Goal: Transaction & Acquisition: Book appointment/travel/reservation

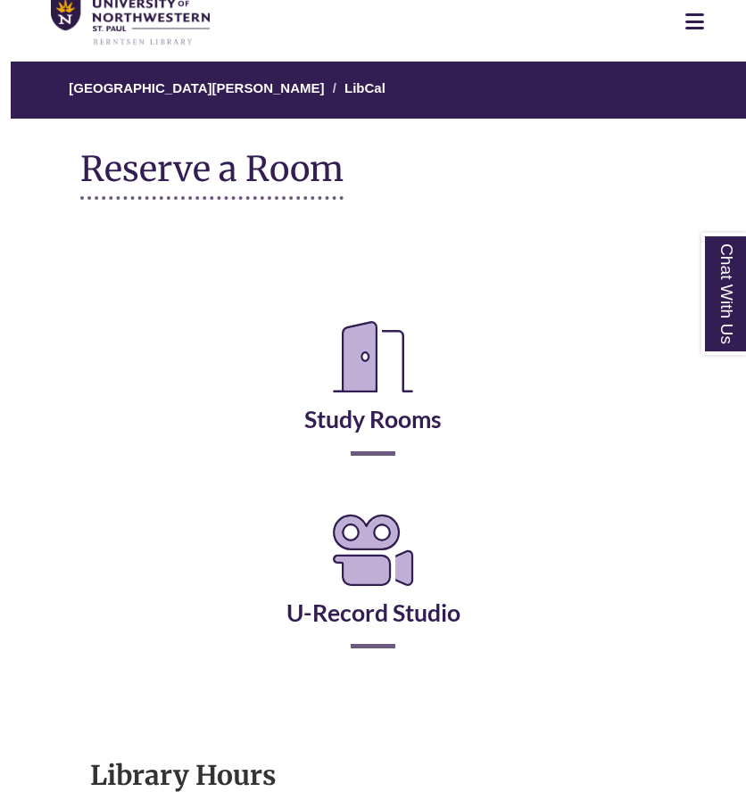
scroll to position [96, 0]
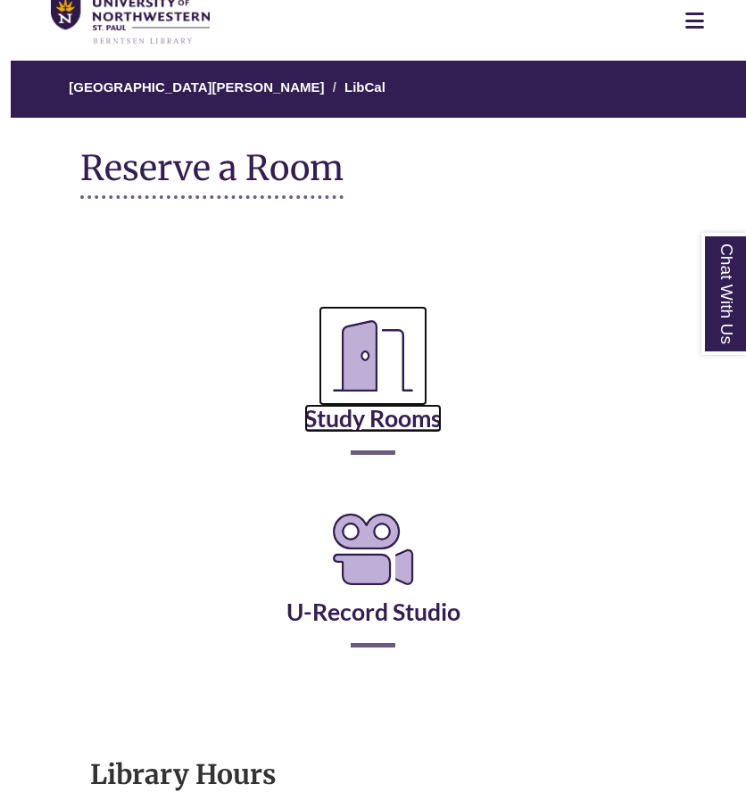
click at [339, 379] on icon "Reserve a Room" at bounding box center [372, 356] width 109 height 100
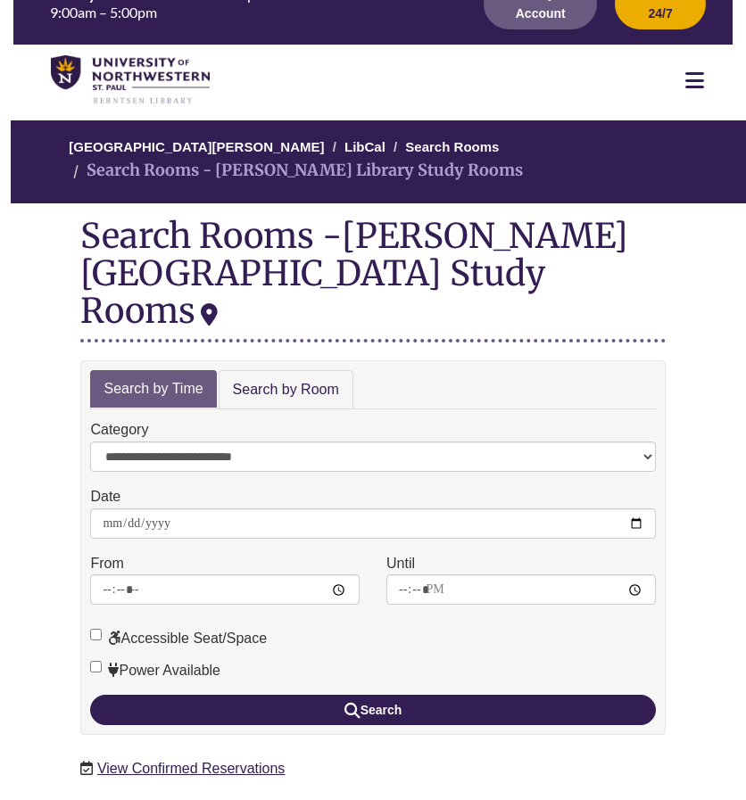
scroll to position [44, 0]
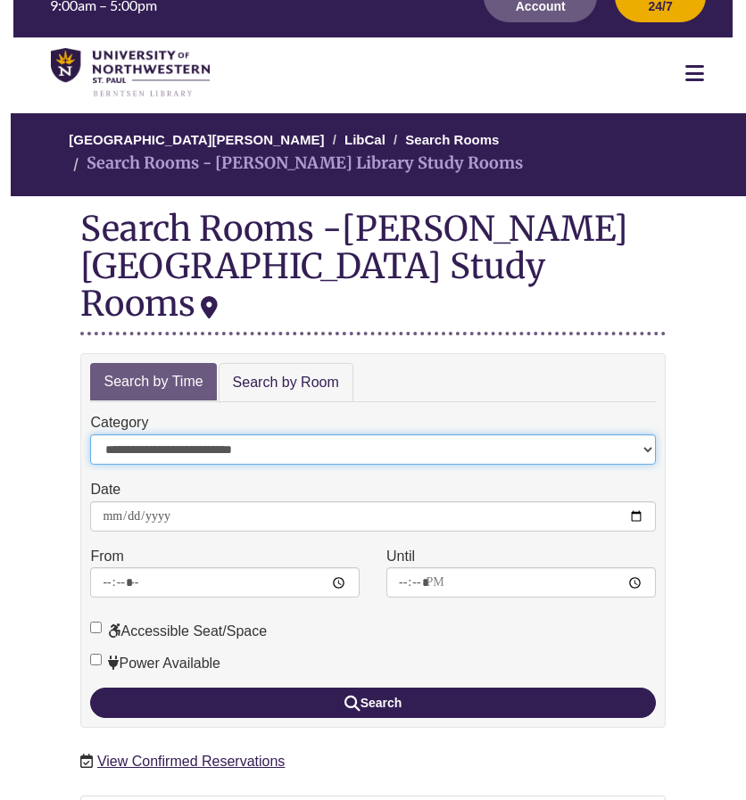
click at [181, 434] on select "**********" at bounding box center [373, 449] width 566 height 30
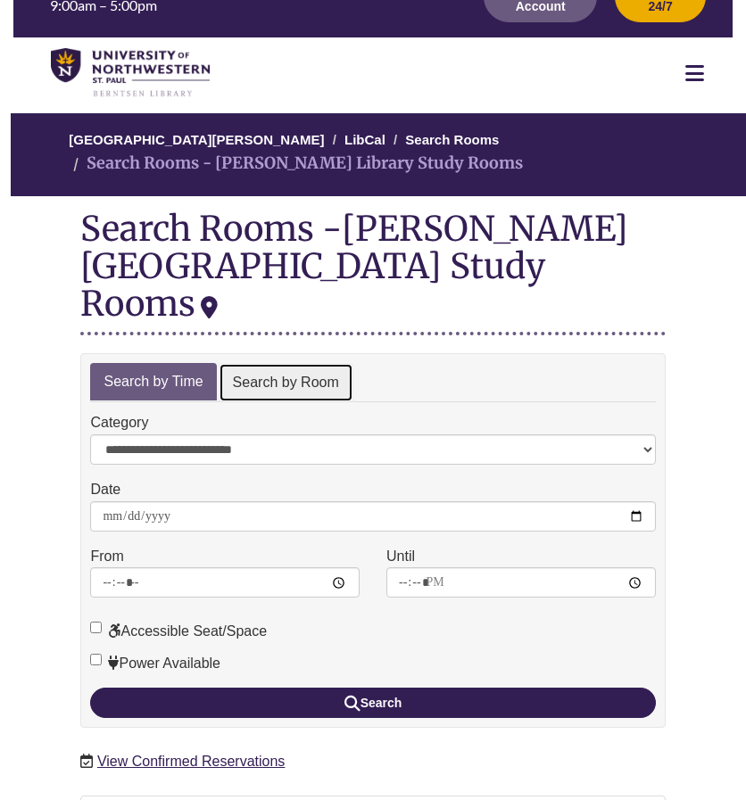
click at [262, 363] on link "Search by Room" at bounding box center [286, 383] width 135 height 40
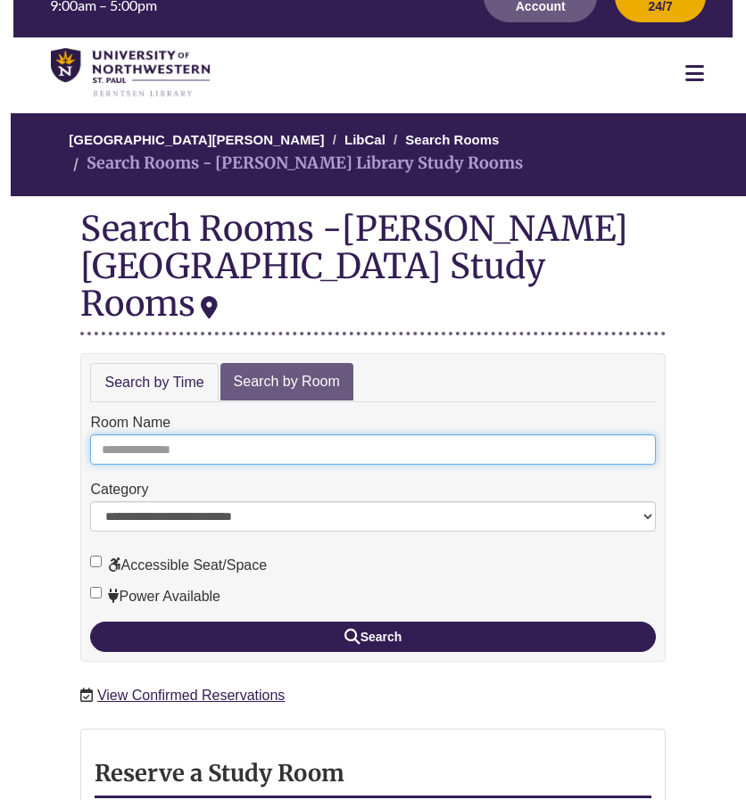
click at [186, 434] on input "Room Name" at bounding box center [372, 449] width 565 height 30
type input "*"
click at [90, 622] on button "Search" at bounding box center [372, 637] width 565 height 30
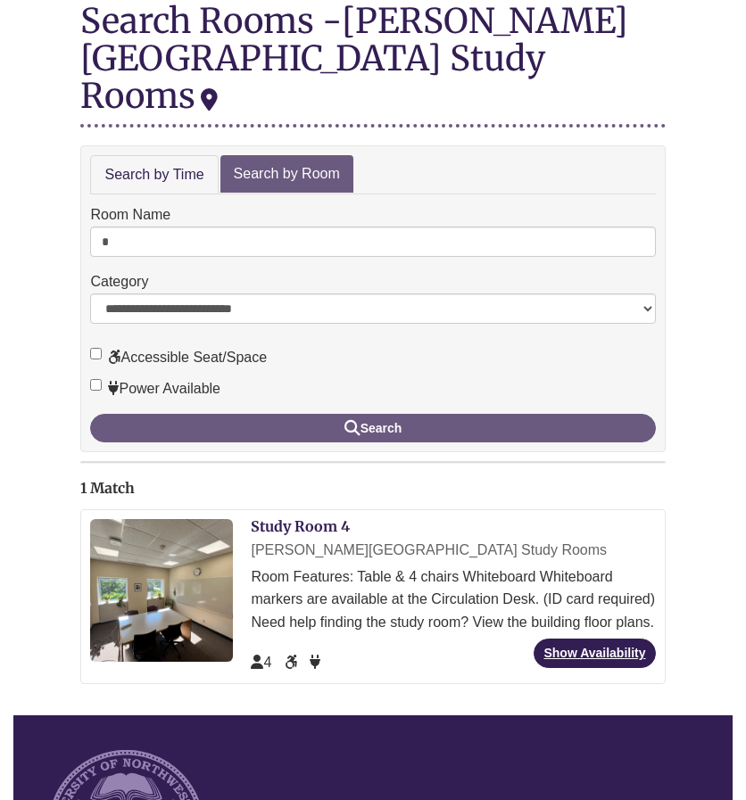
scroll to position [253, 0]
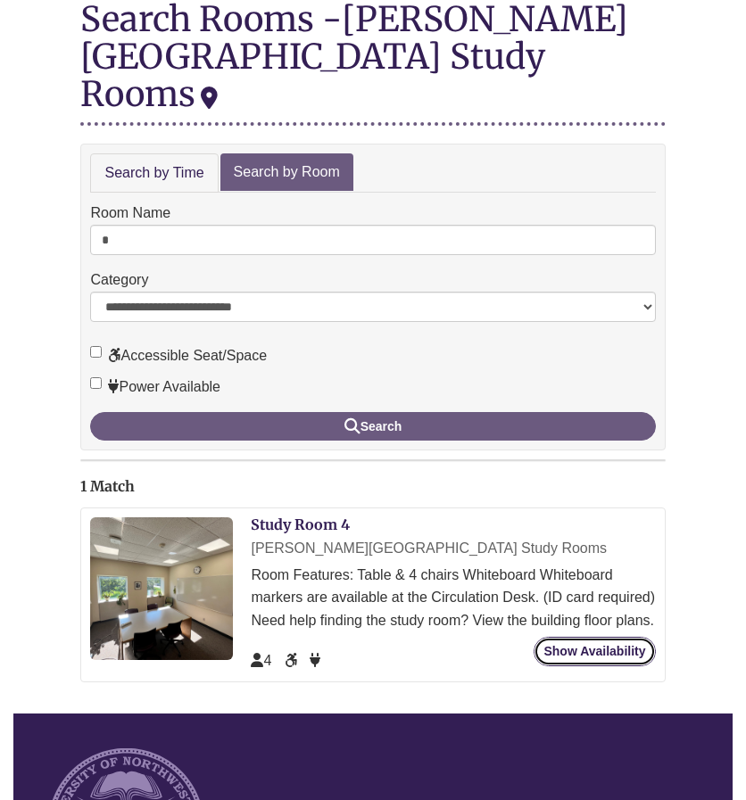
click at [575, 637] on link "Show Availability" at bounding box center [593, 651] width 121 height 29
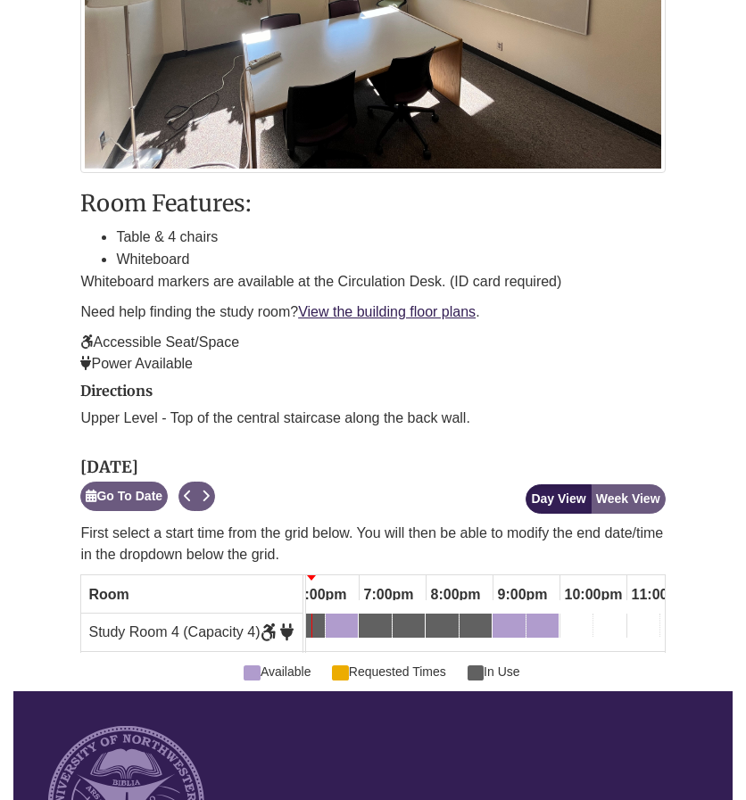
scroll to position [0, 1213]
